Goal: Information Seeking & Learning: Learn about a topic

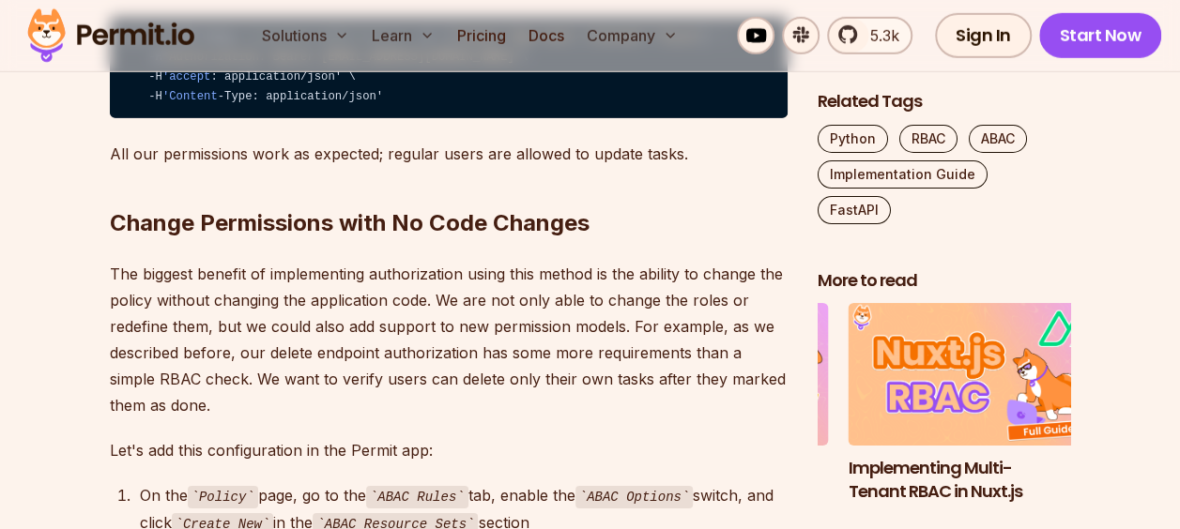
scroll to position [9762, 0]
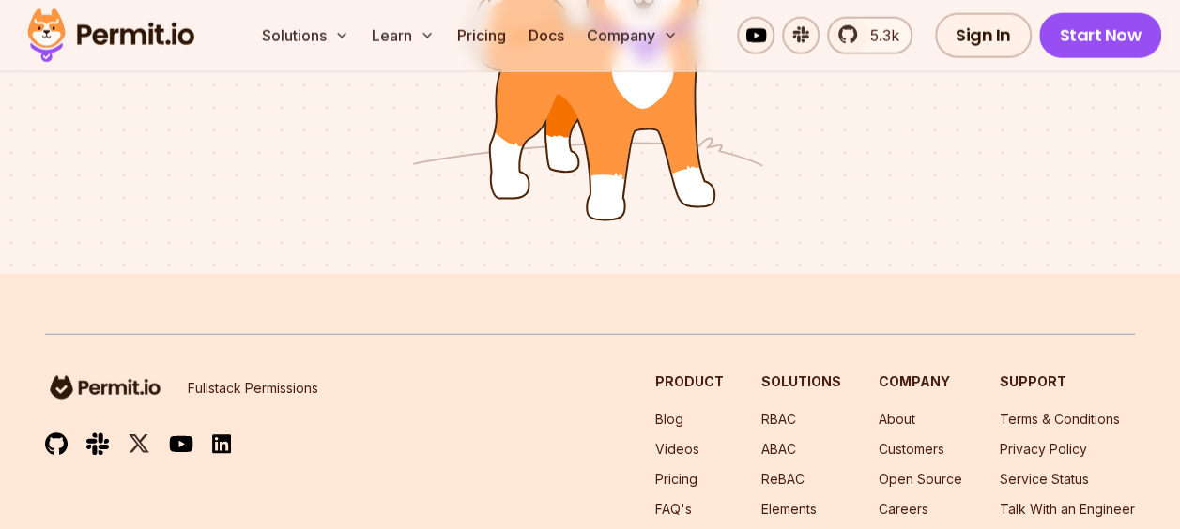
scroll to position [6037, 0]
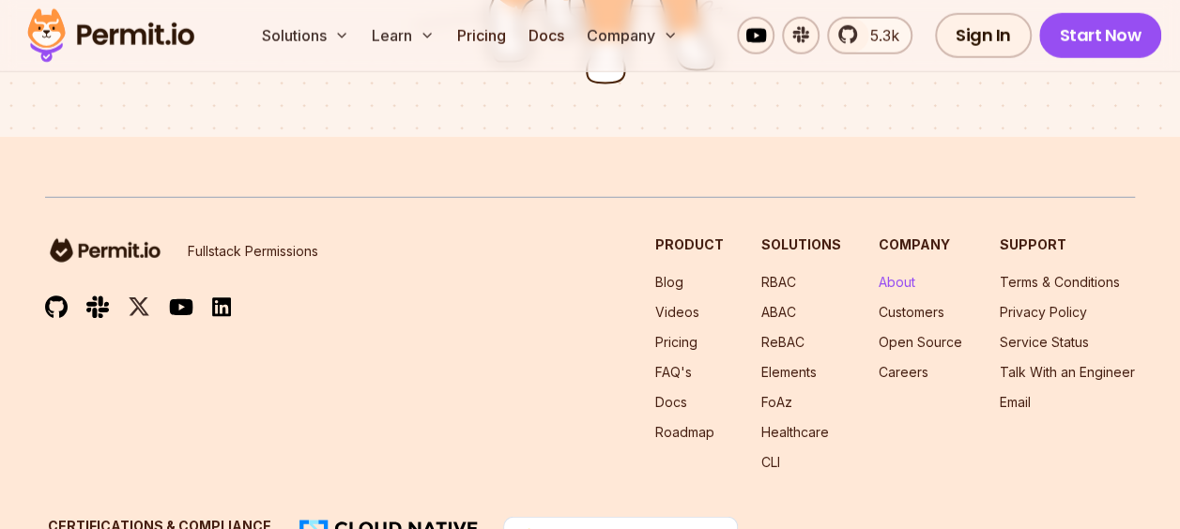
click at [901, 274] on link "About" at bounding box center [897, 282] width 37 height 16
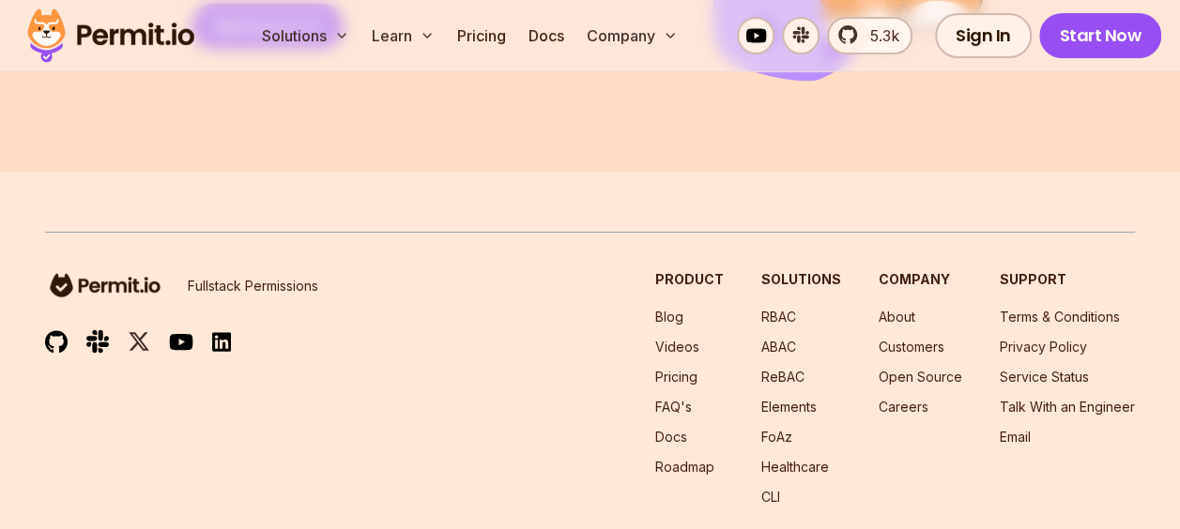
scroll to position [3567, 0]
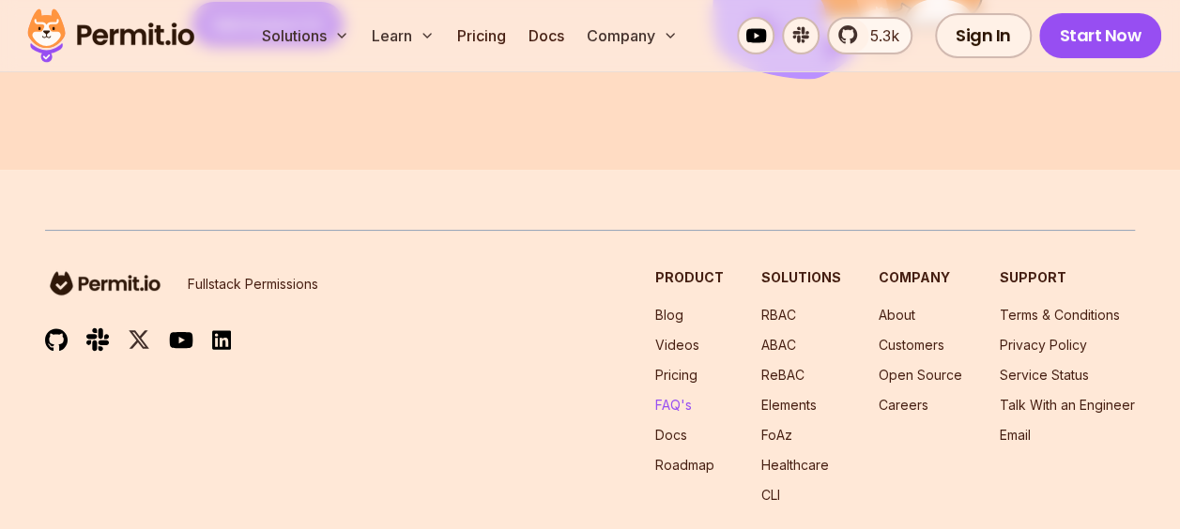
click at [686, 397] on link "FAQ's" at bounding box center [673, 405] width 37 height 16
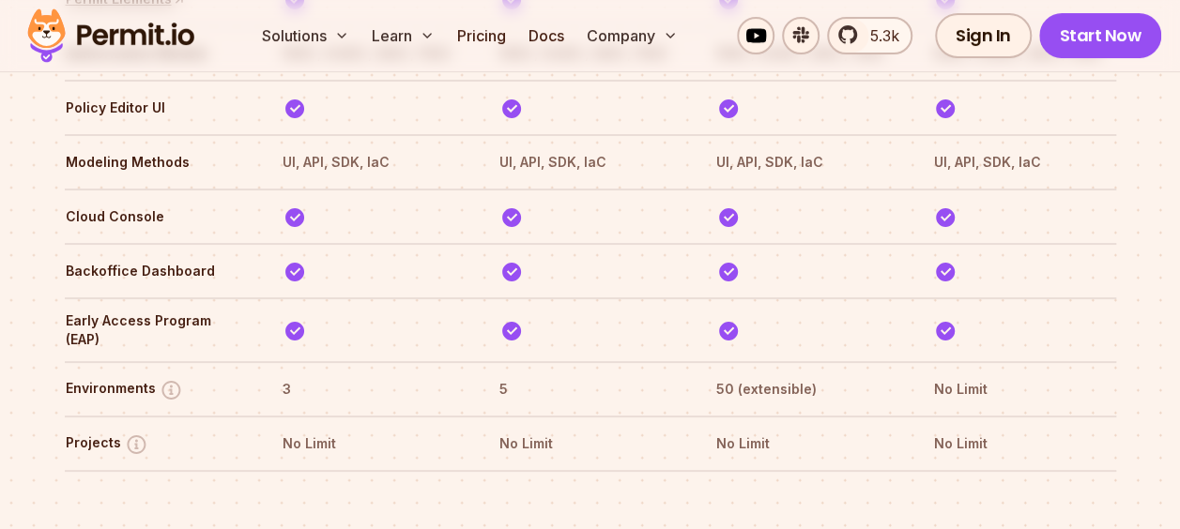
scroll to position [6874, 0]
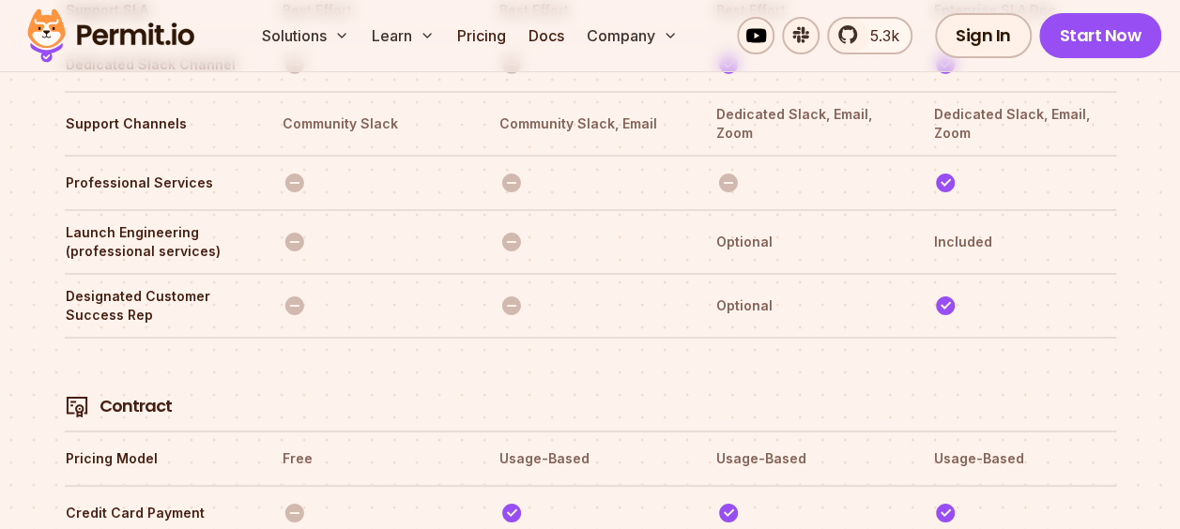
click at [317, 350] on th at bounding box center [373, 384] width 183 height 69
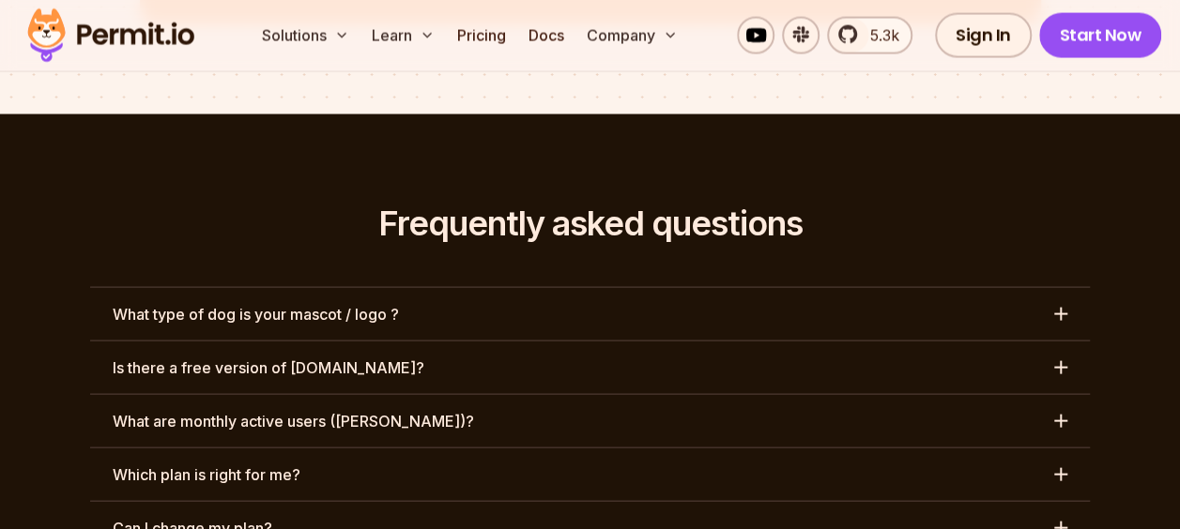
scroll to position [8795, 0]
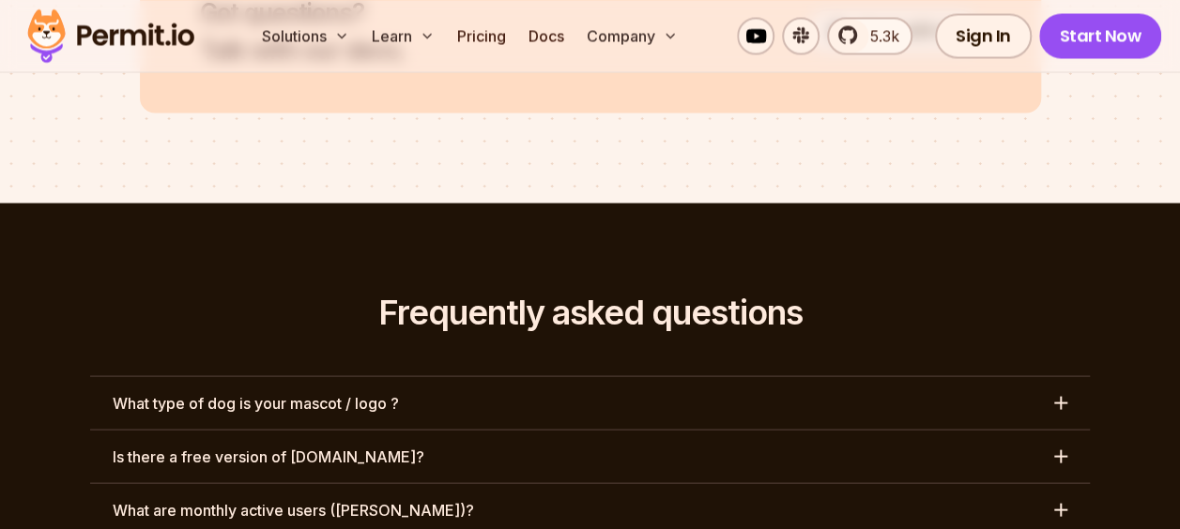
click at [458, 376] on button "What type of dog is your mascot / logo ?" at bounding box center [590, 402] width 1000 height 53
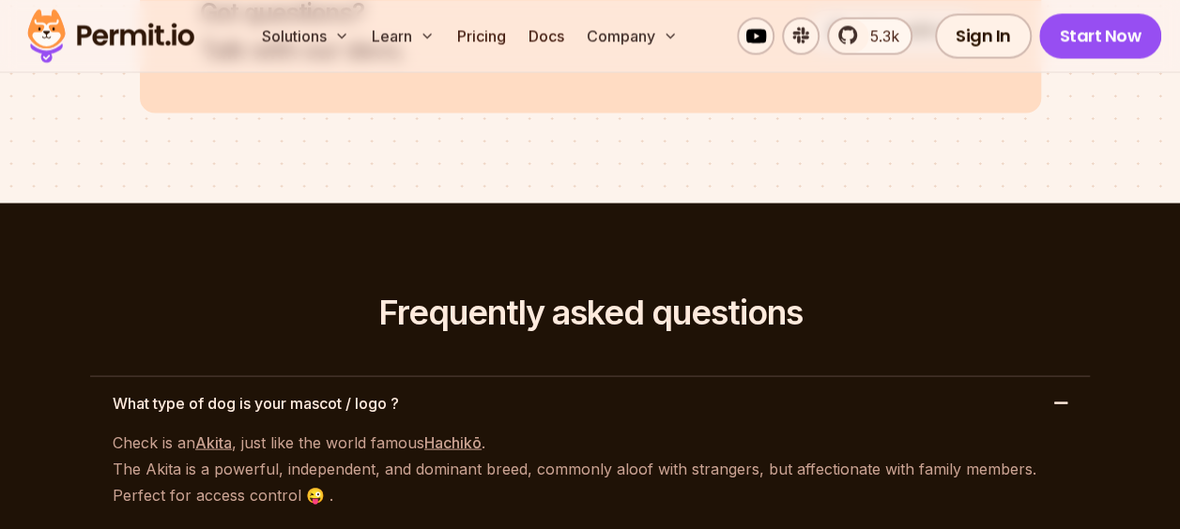
click at [547, 376] on button "What type of dog is your mascot / logo ?" at bounding box center [590, 402] width 1000 height 53
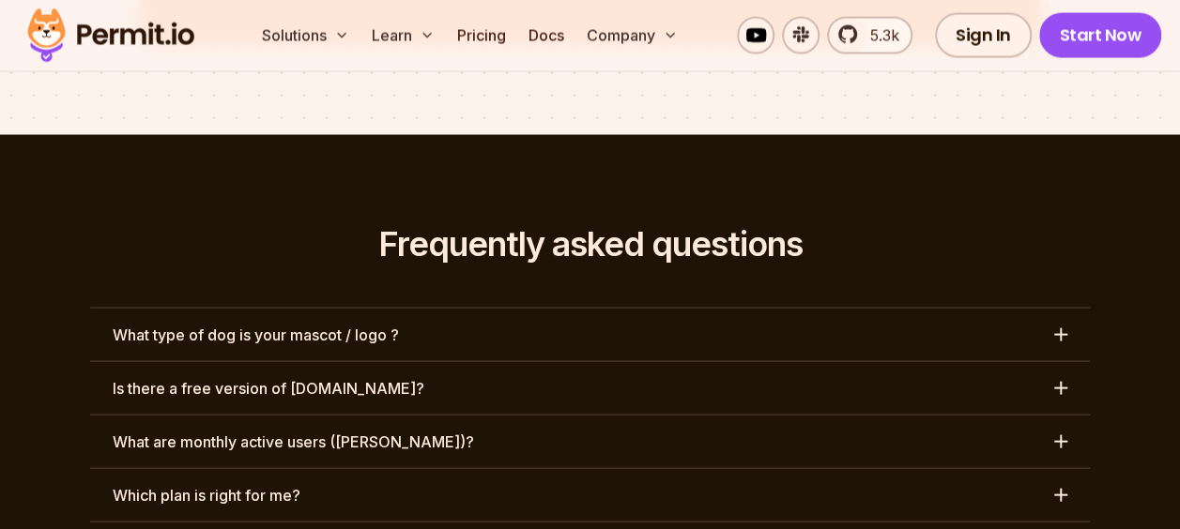
scroll to position [8889, 0]
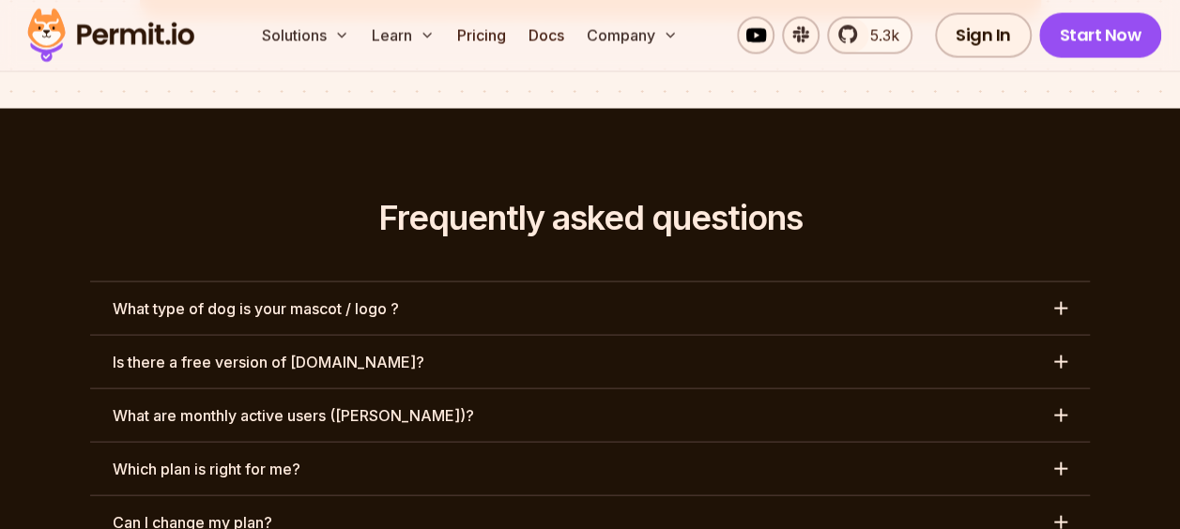
click at [376, 298] on h3 "What type of dog is your mascot / logo ?" at bounding box center [256, 309] width 286 height 23
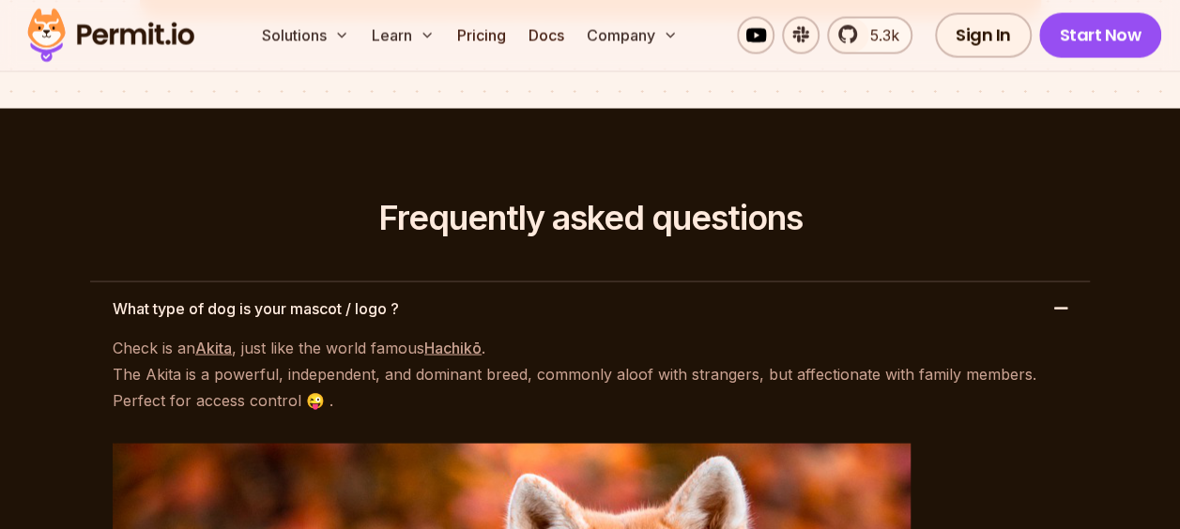
scroll to position [8795, 0]
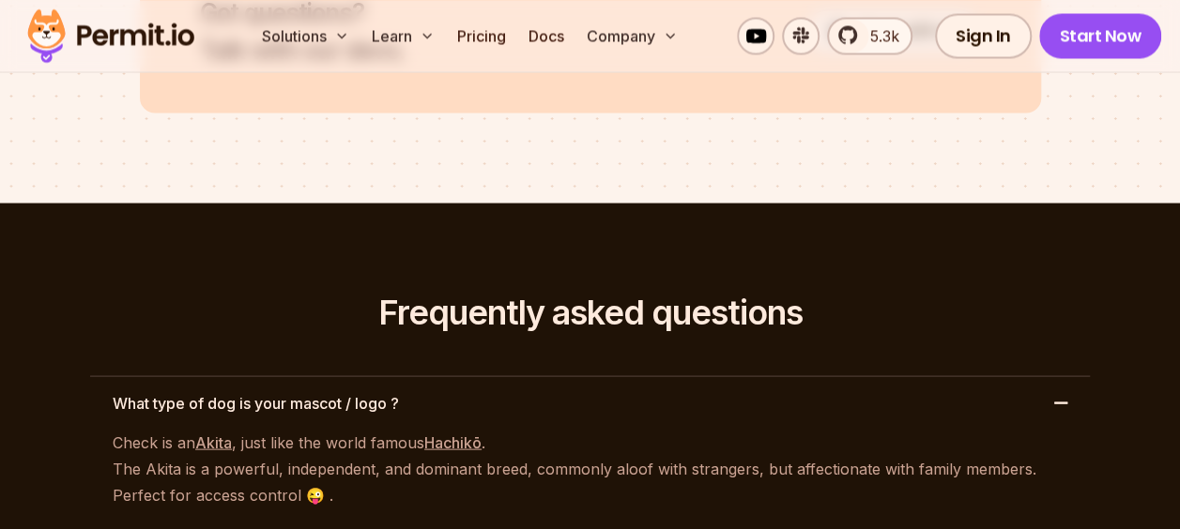
click at [332, 391] on h3 "What type of dog is your mascot / logo ?" at bounding box center [256, 402] width 286 height 23
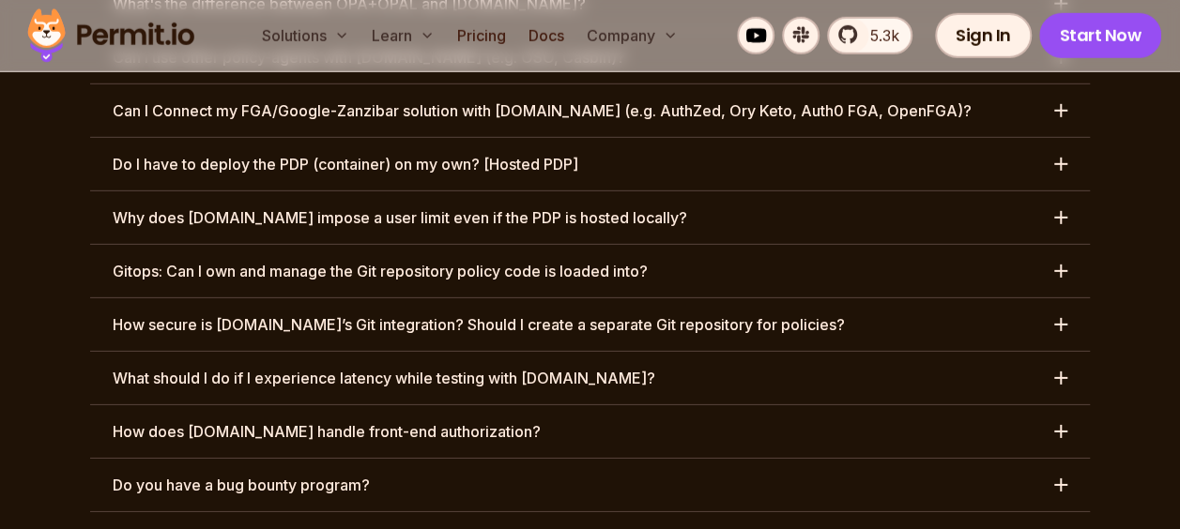
scroll to position [10016, 0]
